Goal: Task Accomplishment & Management: Use online tool/utility

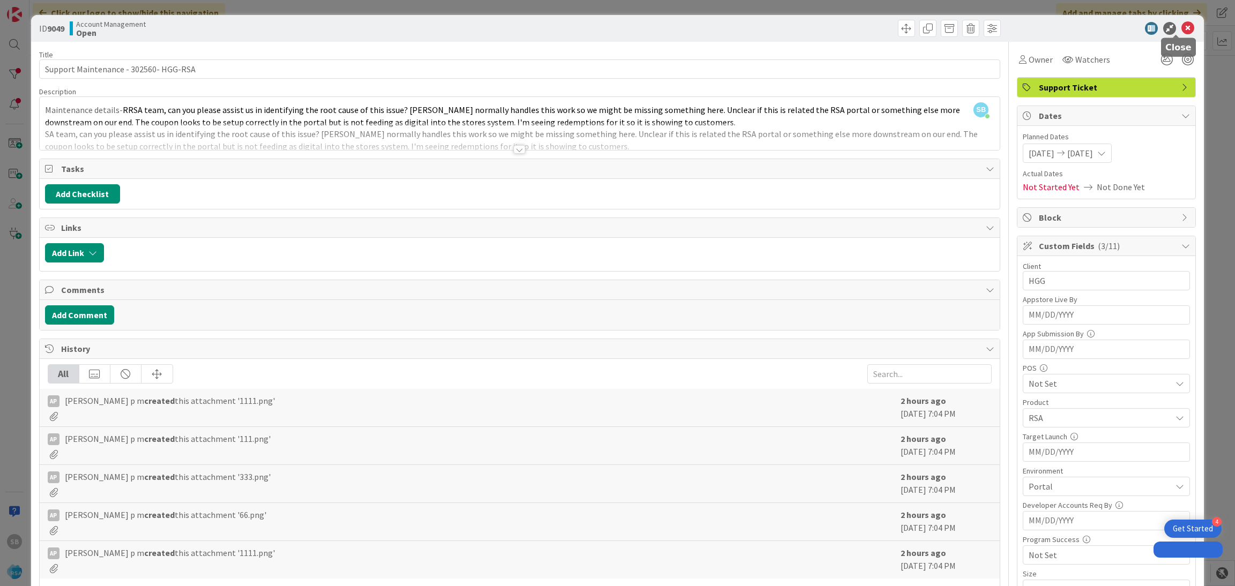
click at [1181, 28] on icon at bounding box center [1187, 28] width 13 height 13
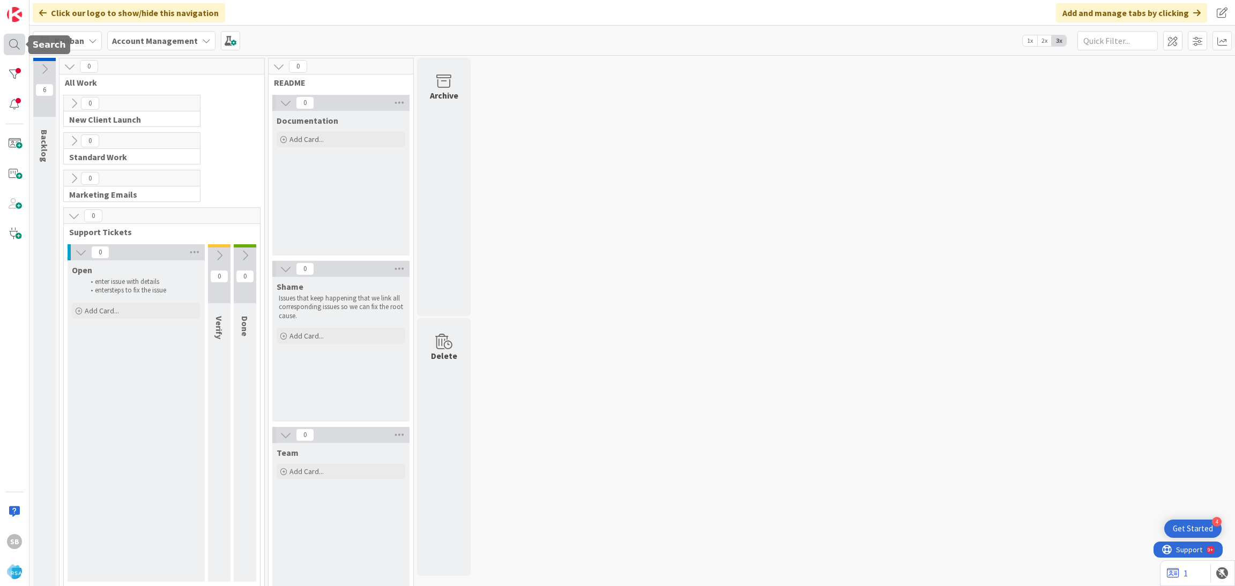
click at [7, 41] on div at bounding box center [14, 44] width 21 height 21
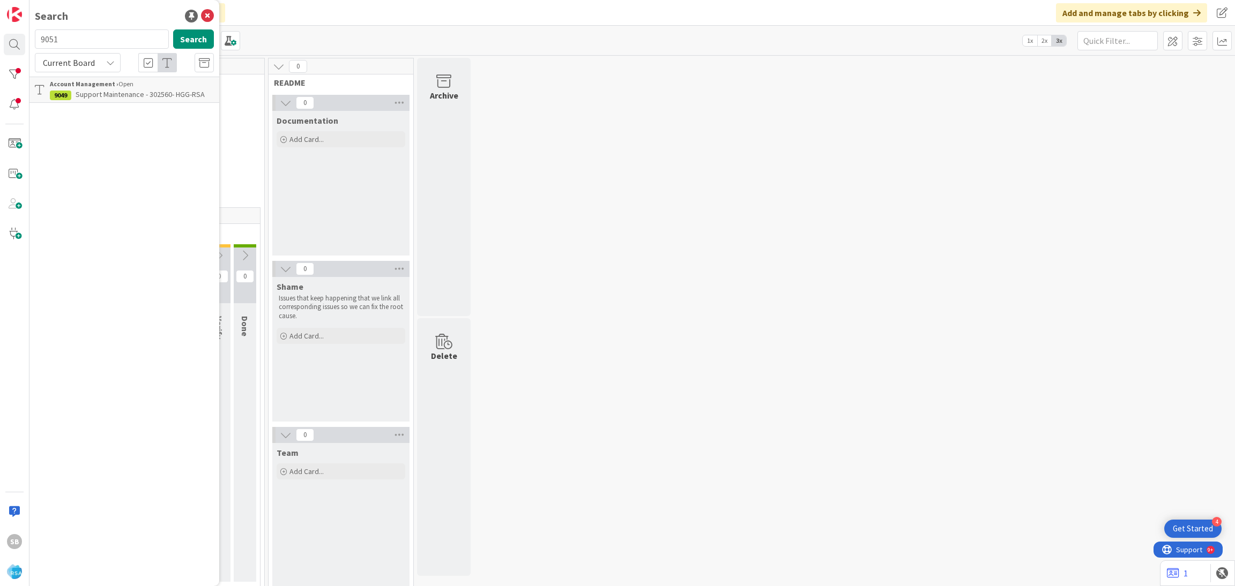
type input "9051"
click at [159, 91] on span "Support Maintenance - 303583- WM grocery-RSA" at bounding box center [118, 99] width 137 height 21
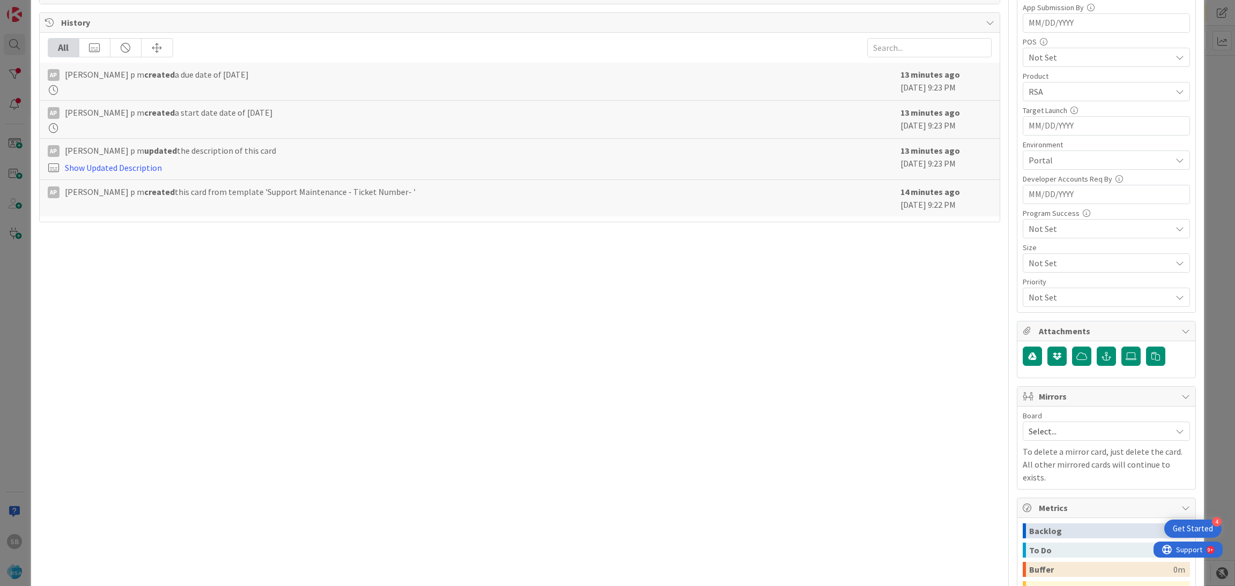
scroll to position [428, 0]
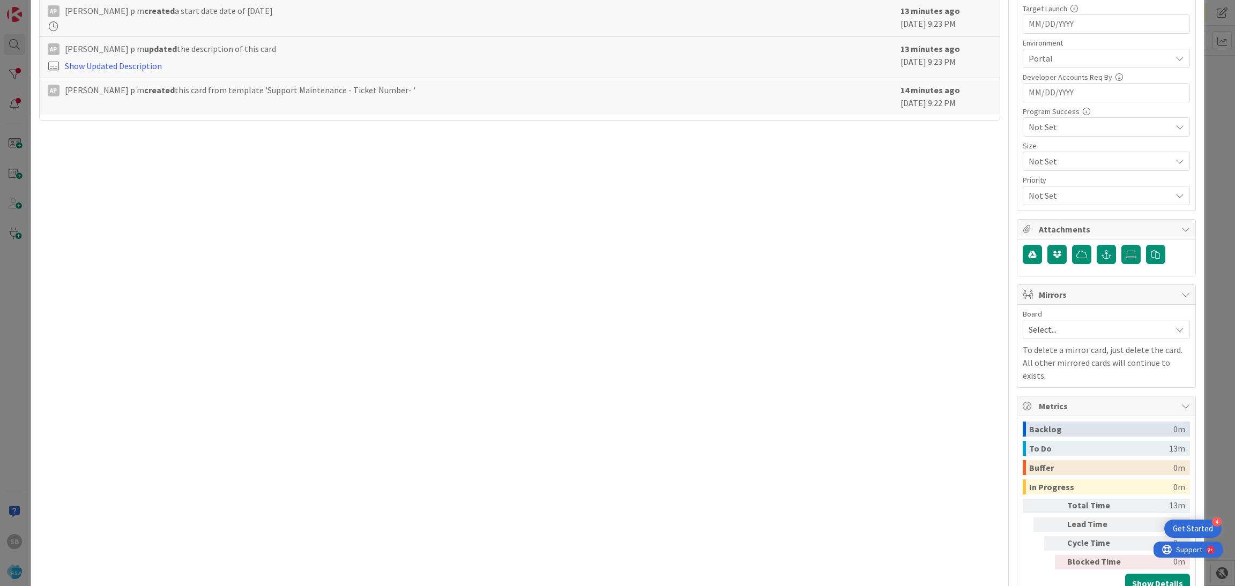
click at [1094, 336] on span "Select..." at bounding box center [1096, 329] width 137 height 15
click at [1064, 393] on span "Software Development" at bounding box center [1112, 399] width 141 height 16
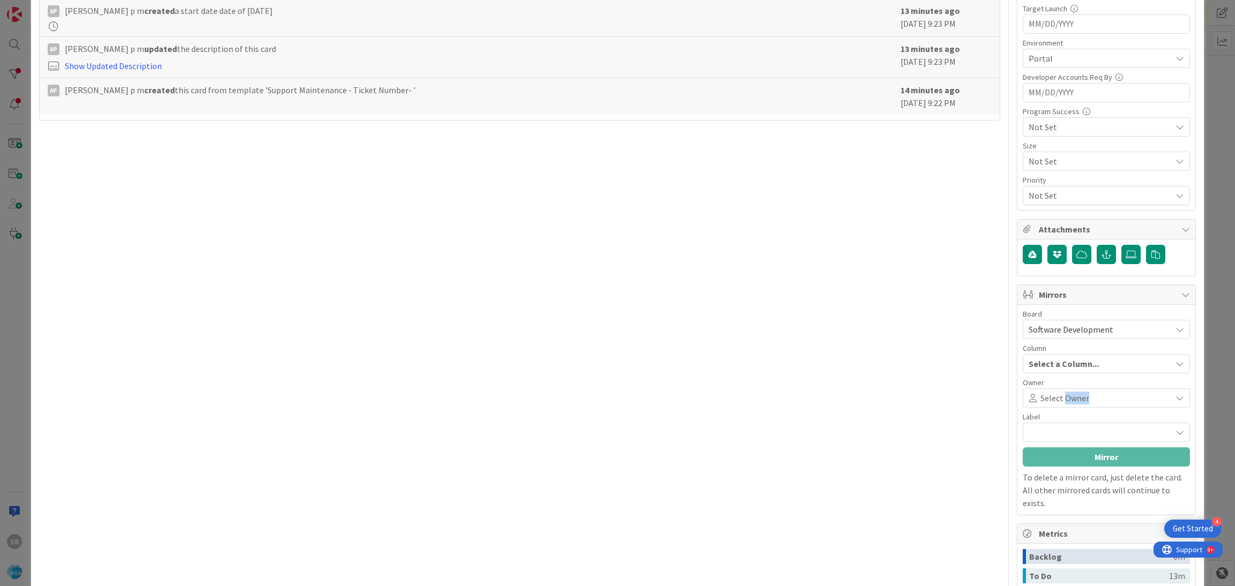
click at [1064, 393] on span "Select Owner" at bounding box center [1064, 398] width 49 height 13
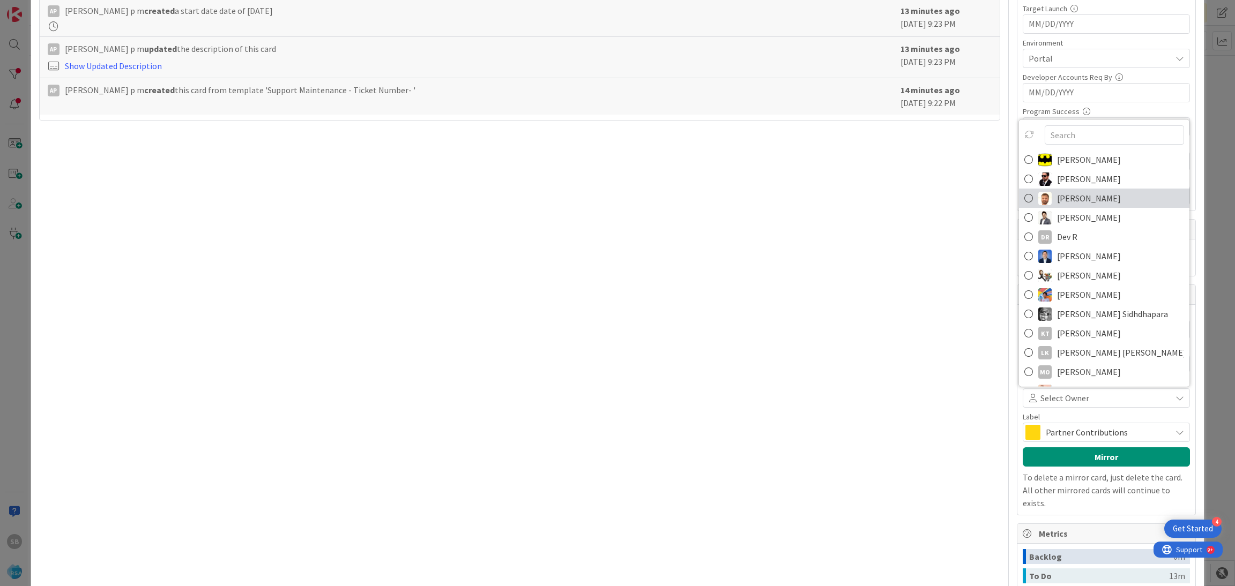
click at [1059, 199] on span "[PERSON_NAME]" at bounding box center [1089, 198] width 64 height 16
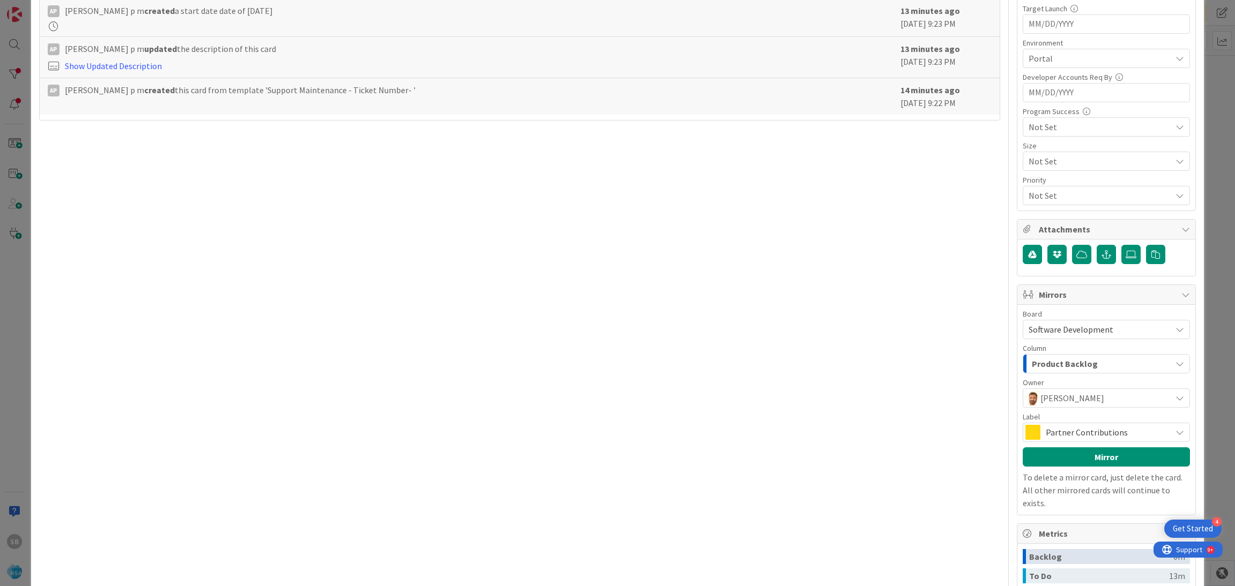
click at [1082, 440] on span "Partner Contributions" at bounding box center [1105, 432] width 120 height 15
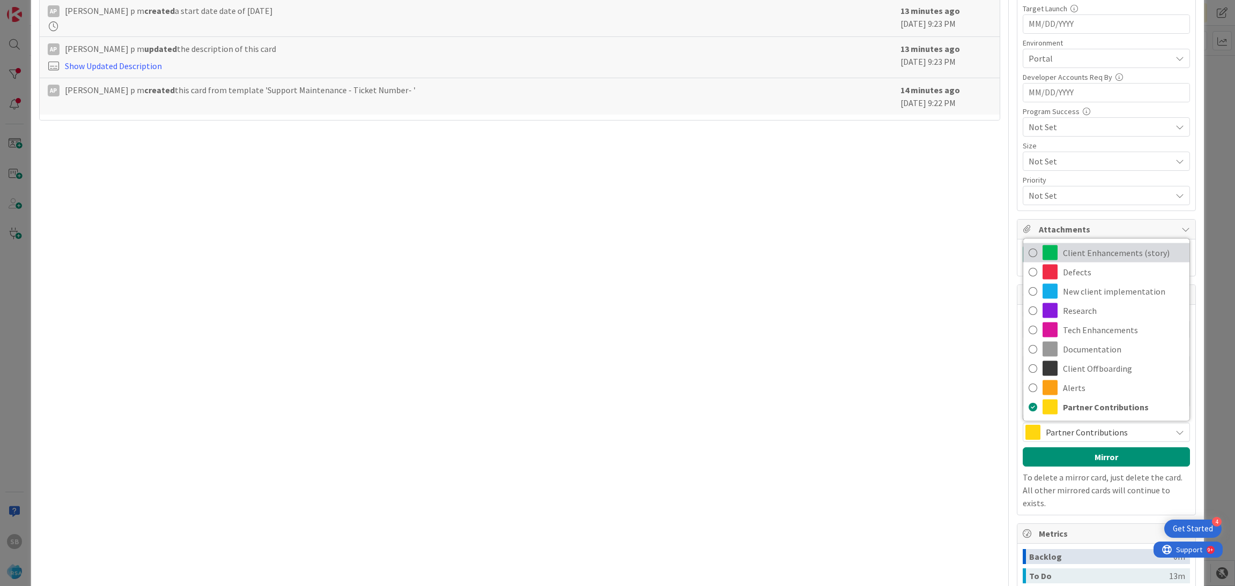
click at [1075, 258] on span "Client Enhancements (story)" at bounding box center [1123, 253] width 121 height 16
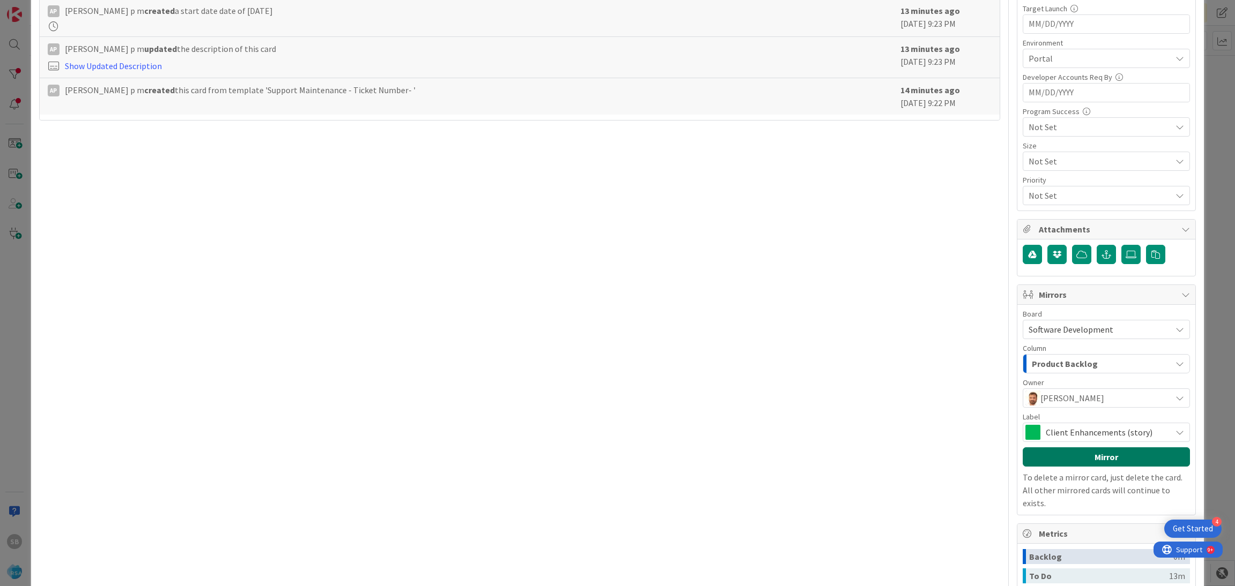
click at [1073, 465] on button "Mirror" at bounding box center [1105, 456] width 167 height 19
